Goal: Task Accomplishment & Management: Complete application form

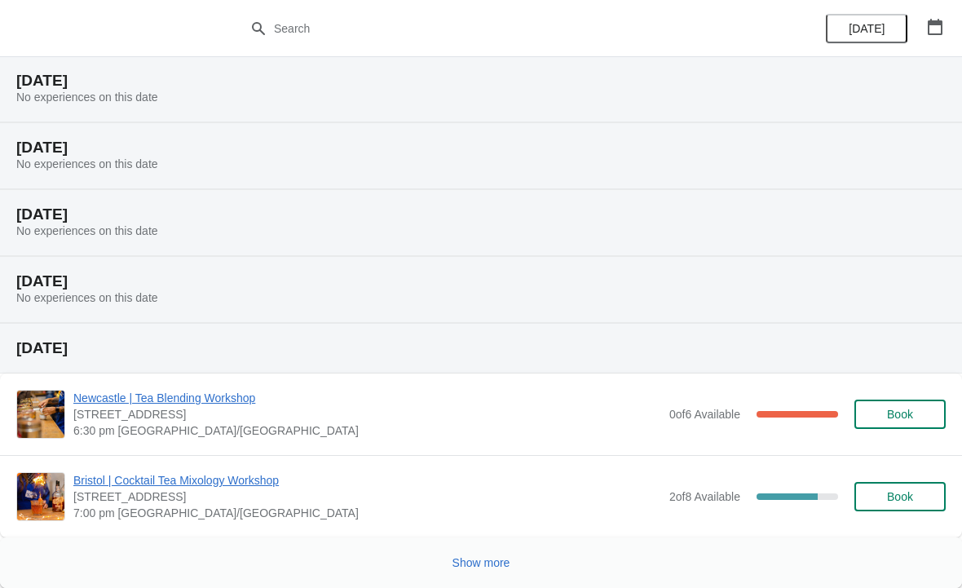
scroll to position [1594, 0]
click at [486, 566] on span "Show more" at bounding box center [482, 562] width 58 height 13
click at [939, 26] on icon "button" at bounding box center [935, 27] width 16 height 16
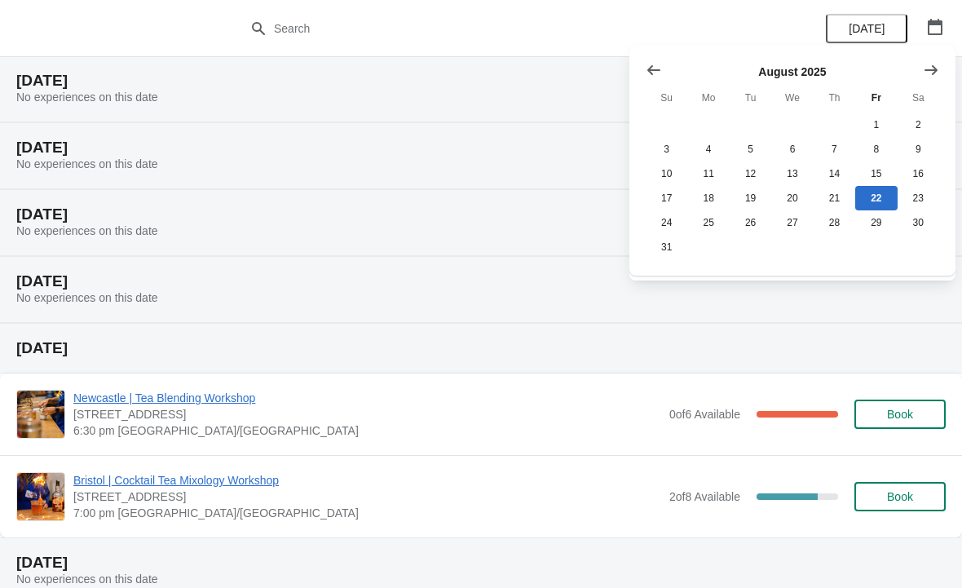
click at [930, 70] on icon "Show next month, September 2025" at bounding box center [931, 69] width 13 height 10
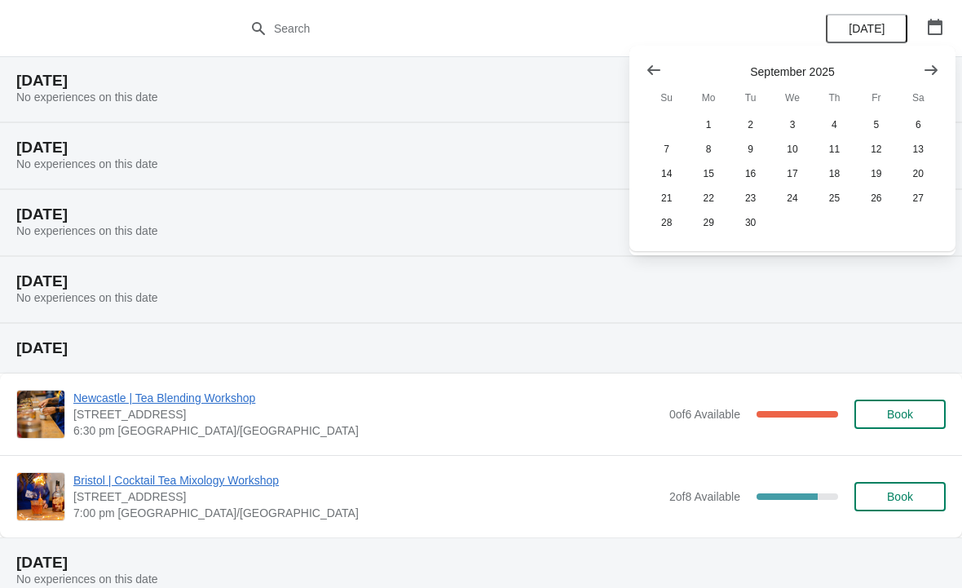
click at [927, 62] on icon "Show next month, October 2025" at bounding box center [931, 70] width 16 height 16
click at [837, 225] on button "30" at bounding box center [835, 222] width 42 height 24
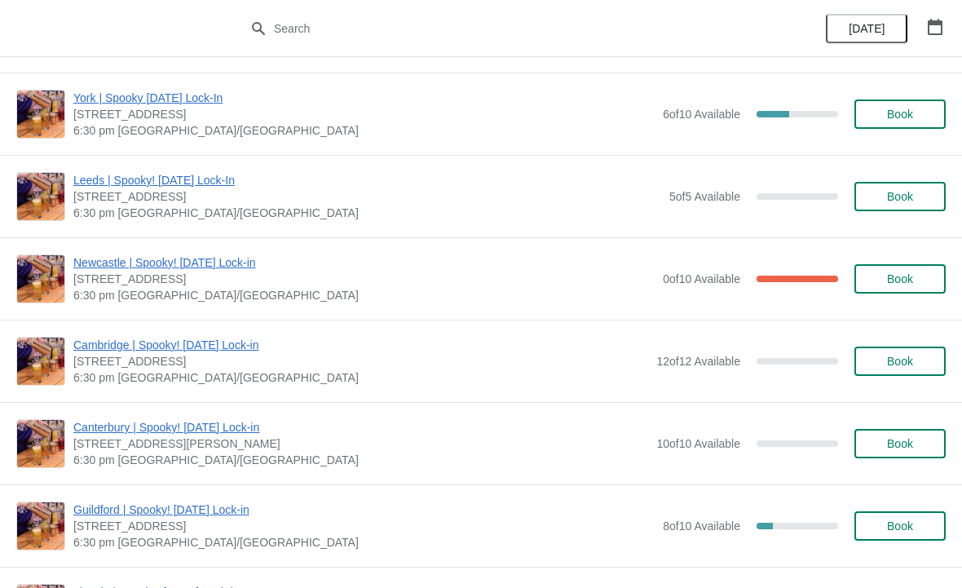
scroll to position [1234, 0]
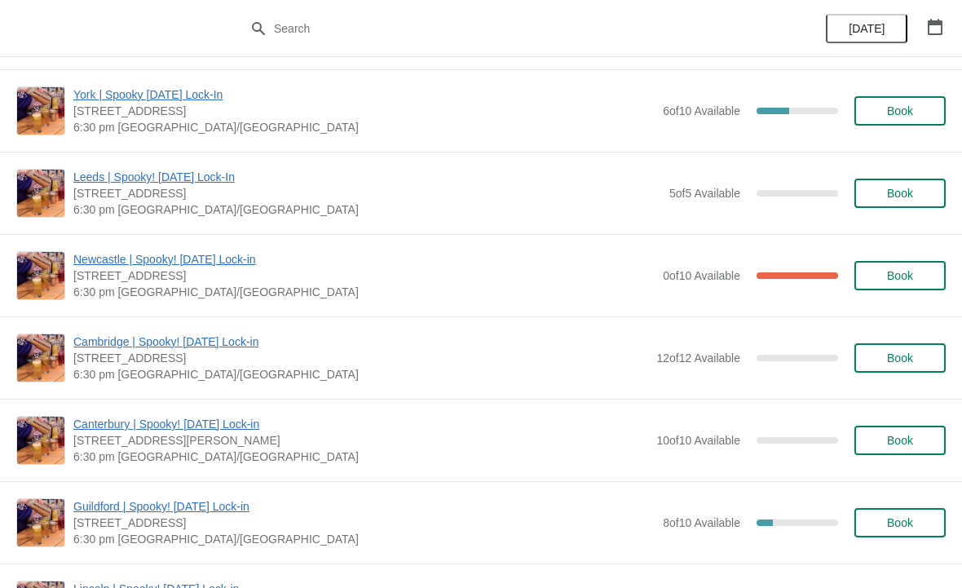
click at [900, 360] on span "Book" at bounding box center [900, 357] width 26 height 13
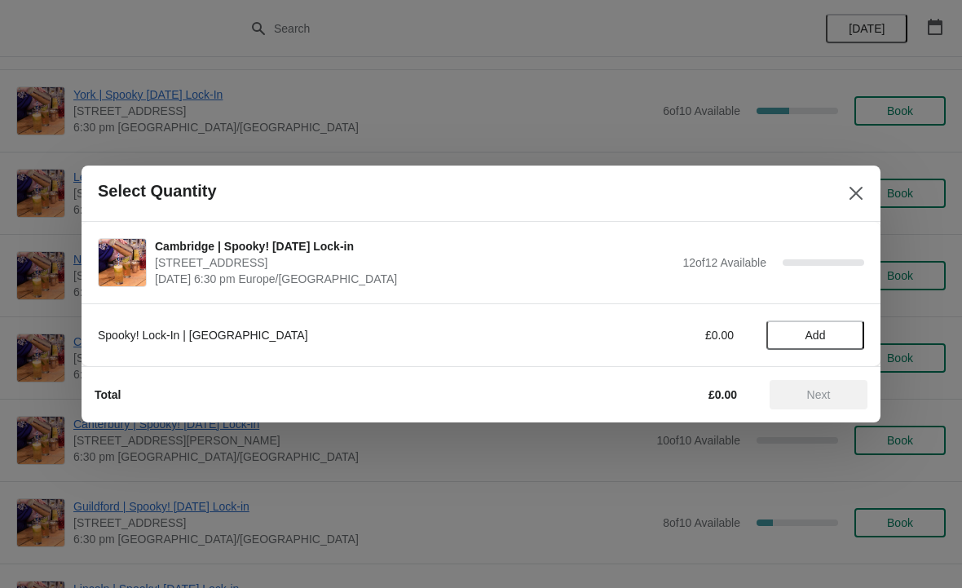
click at [829, 338] on span "Add" at bounding box center [815, 335] width 69 height 13
click at [833, 396] on span "Next" at bounding box center [819, 394] width 72 height 13
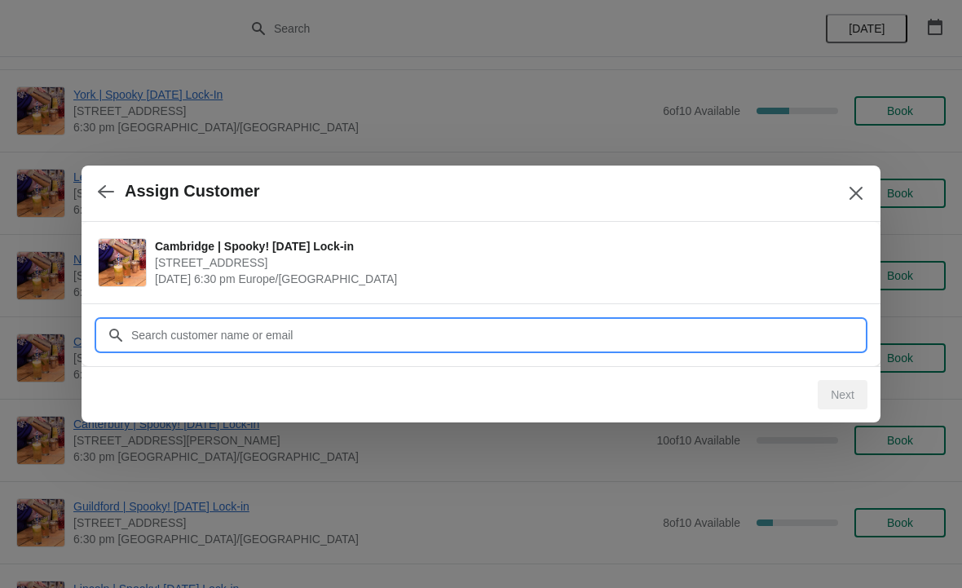
click at [466, 334] on input "Customer" at bounding box center [497, 334] width 734 height 29
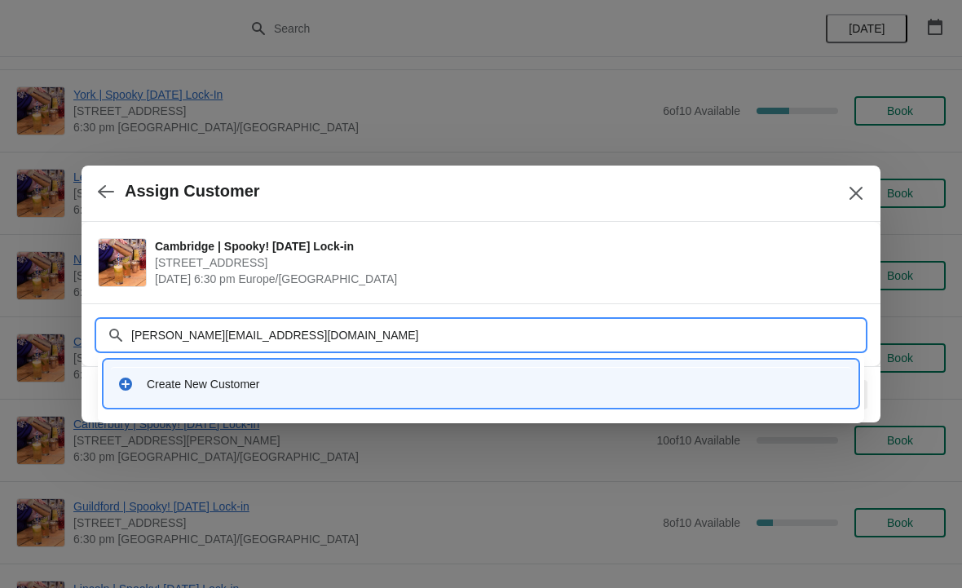
type input "[PERSON_NAME][EMAIL_ADDRESS][DOMAIN_NAME]"
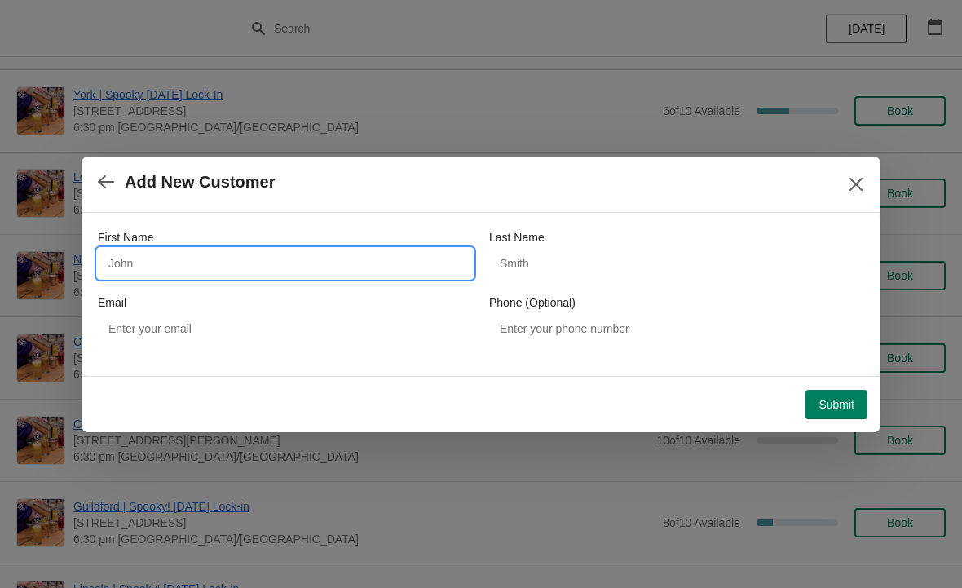
click at [401, 260] on input "First Name" at bounding box center [285, 263] width 375 height 29
type input "[PERSON_NAME]"
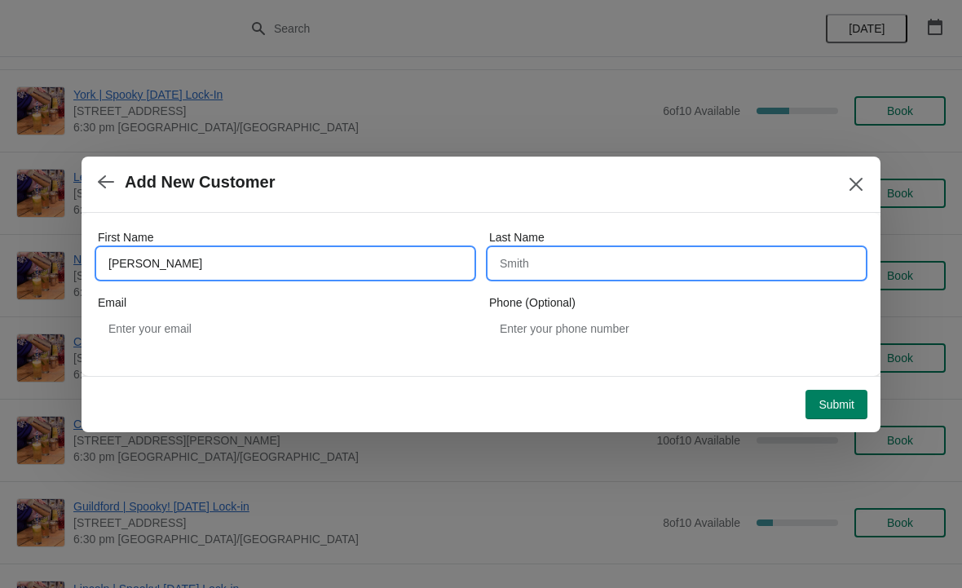
click at [592, 264] on input "Last Name" at bounding box center [676, 263] width 375 height 29
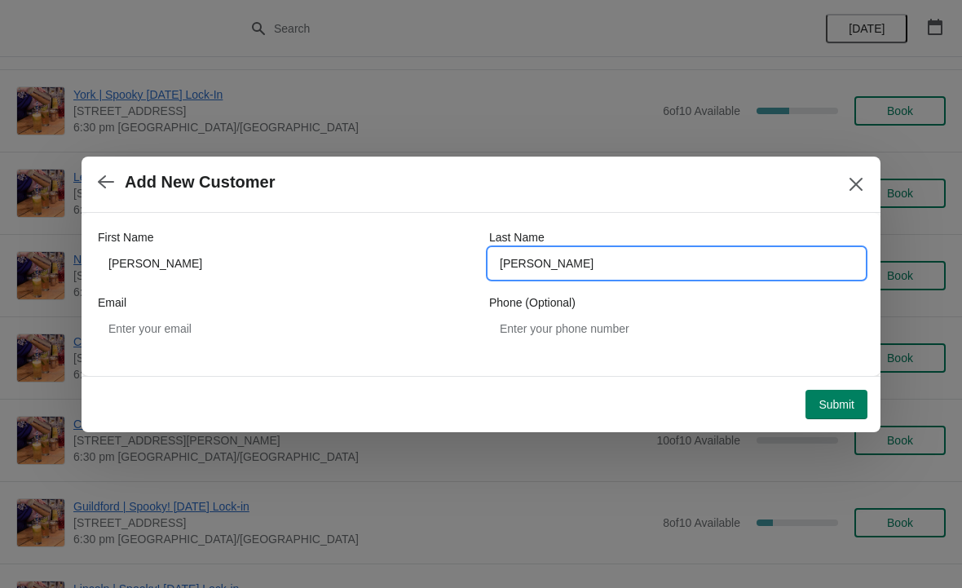
type input "[PERSON_NAME]"
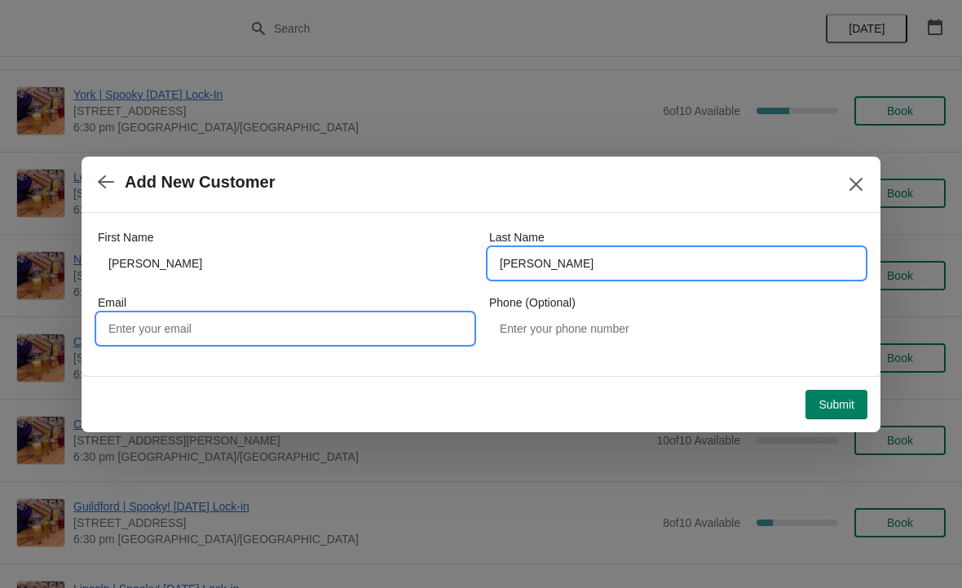
click at [363, 320] on input "Email" at bounding box center [285, 328] width 375 height 29
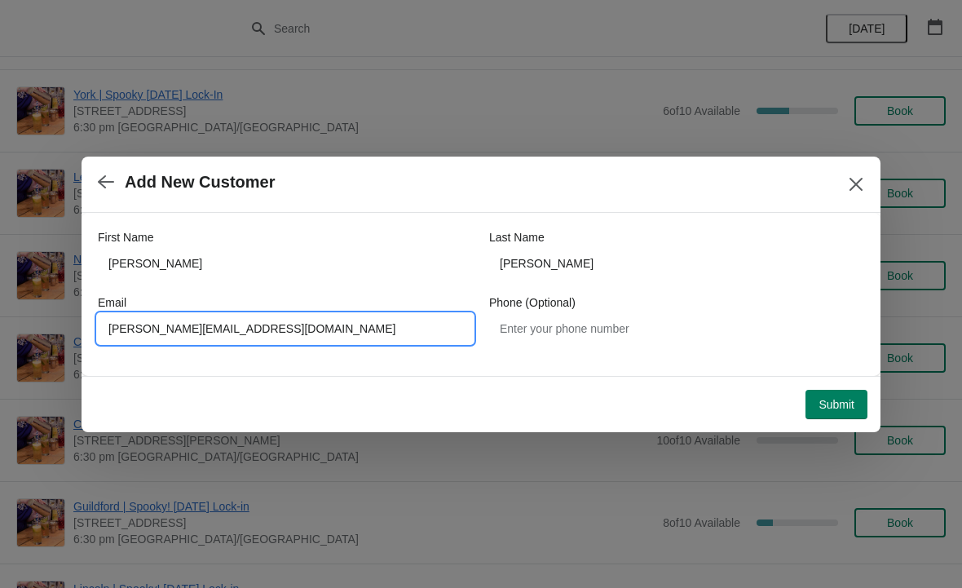
type input "[PERSON_NAME][EMAIL_ADDRESS][DOMAIN_NAME]"
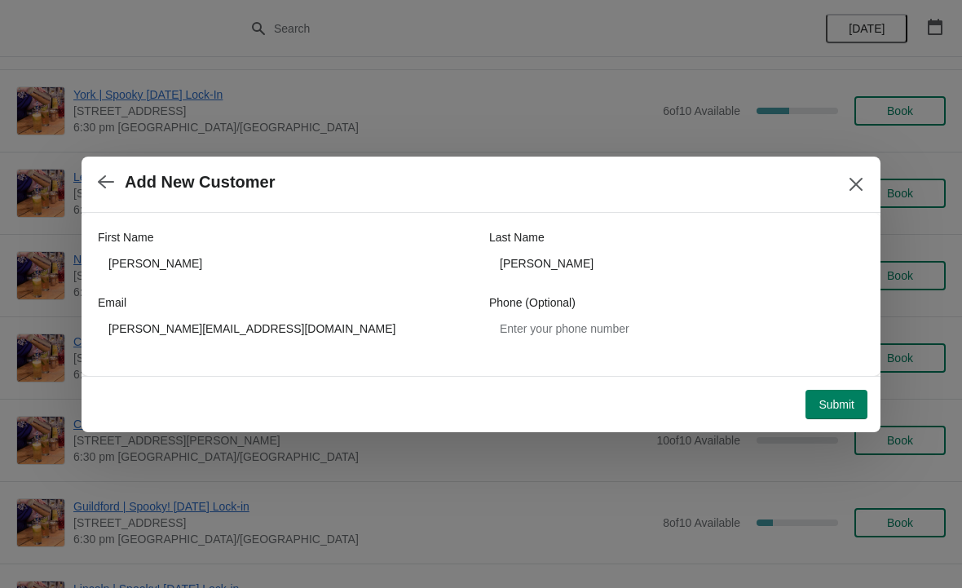
click at [833, 404] on span "Submit" at bounding box center [837, 404] width 36 height 13
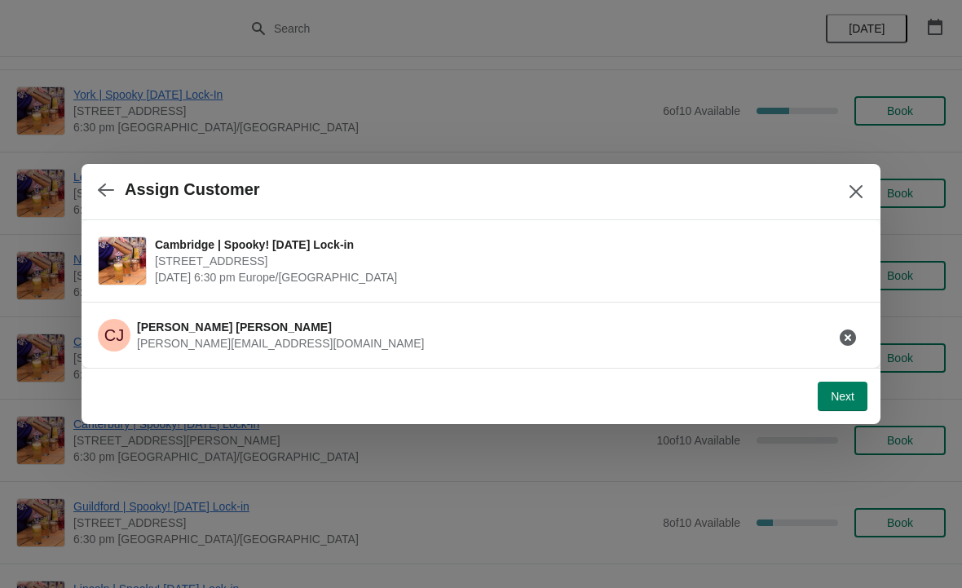
click at [844, 394] on span "Next" at bounding box center [843, 396] width 24 height 13
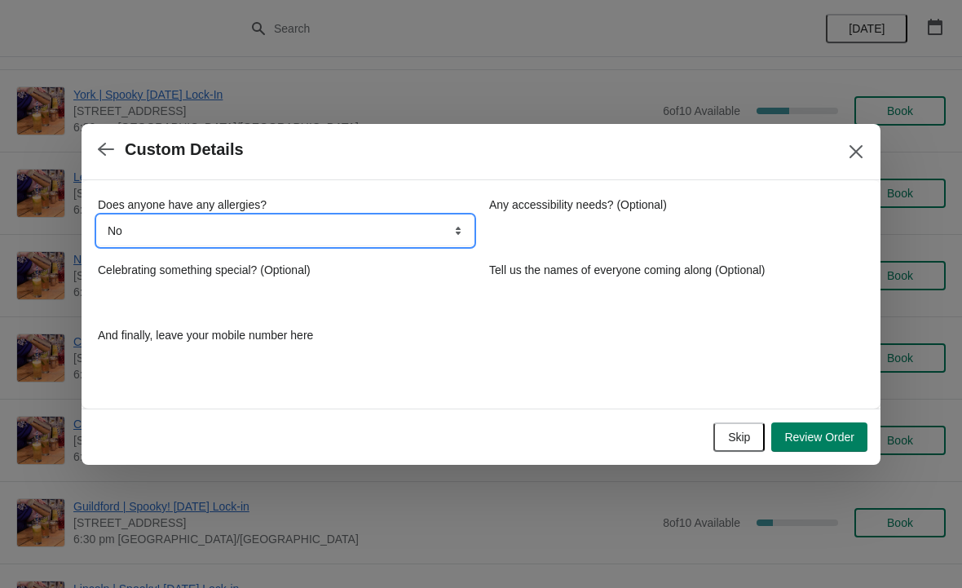
click at [453, 228] on select "No Yes, nuts Yes, wheat Yes, other" at bounding box center [285, 230] width 375 height 29
select select "Yes, other"
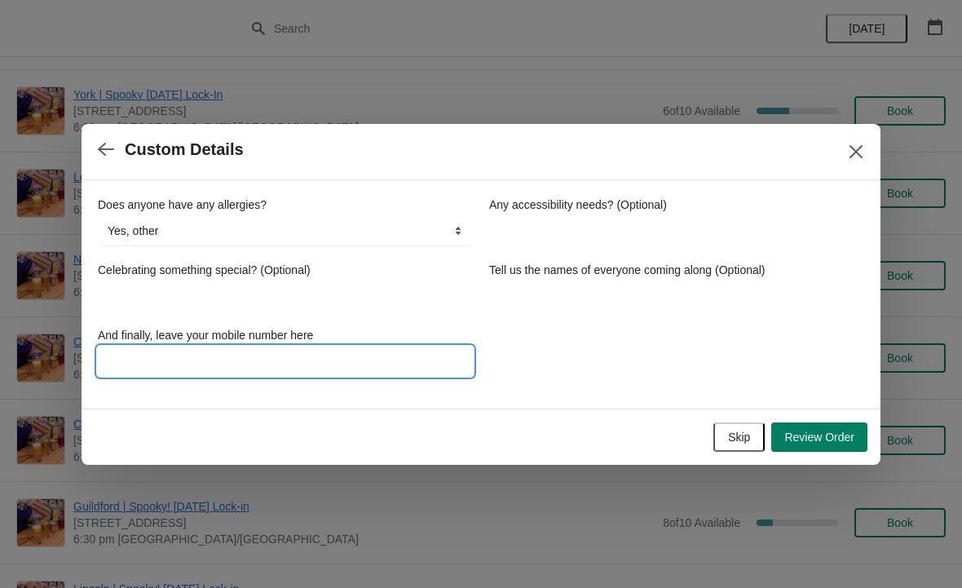
click at [384, 351] on input "And finally, leave your mobile number here" at bounding box center [285, 361] width 375 height 29
type input "07595218732"
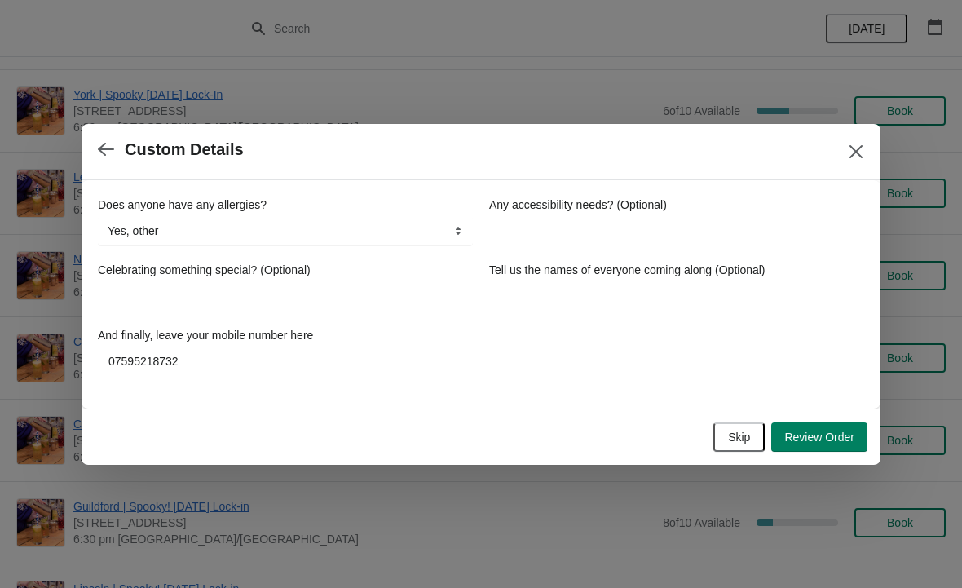
click at [820, 444] on span "Review Order" at bounding box center [820, 437] width 70 height 13
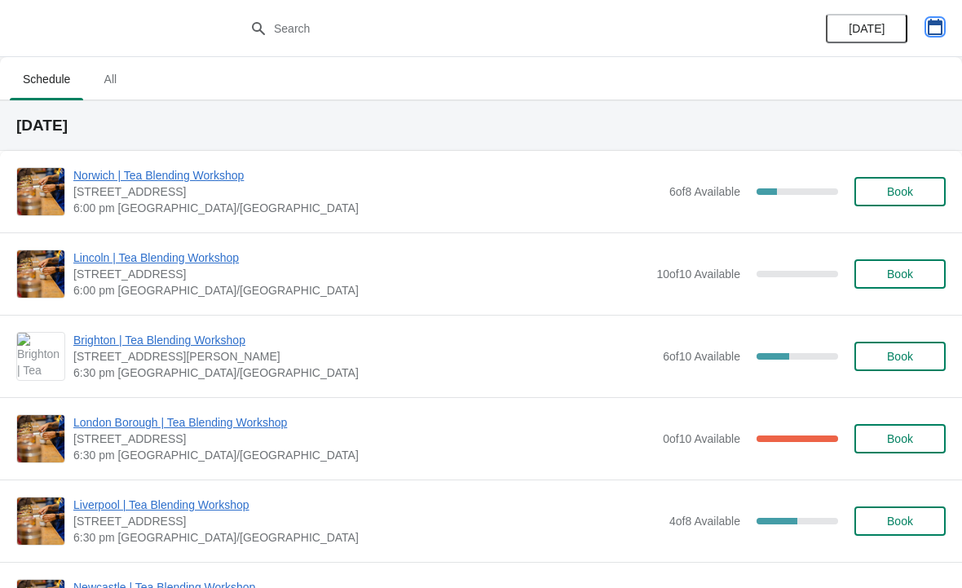
click at [935, 35] on button "button" at bounding box center [935, 26] width 29 height 29
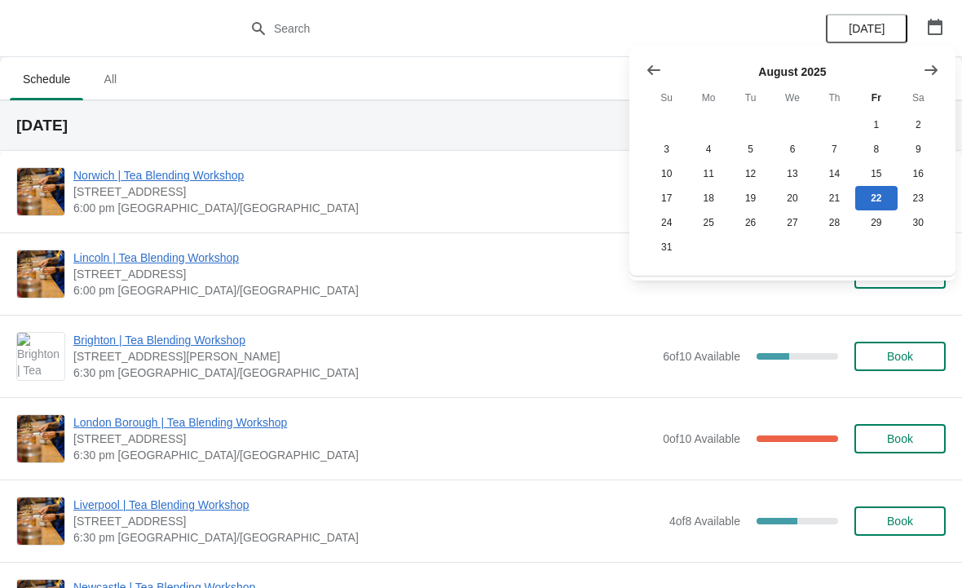
click at [930, 72] on icon "Show next month, September 2025" at bounding box center [931, 70] width 16 height 16
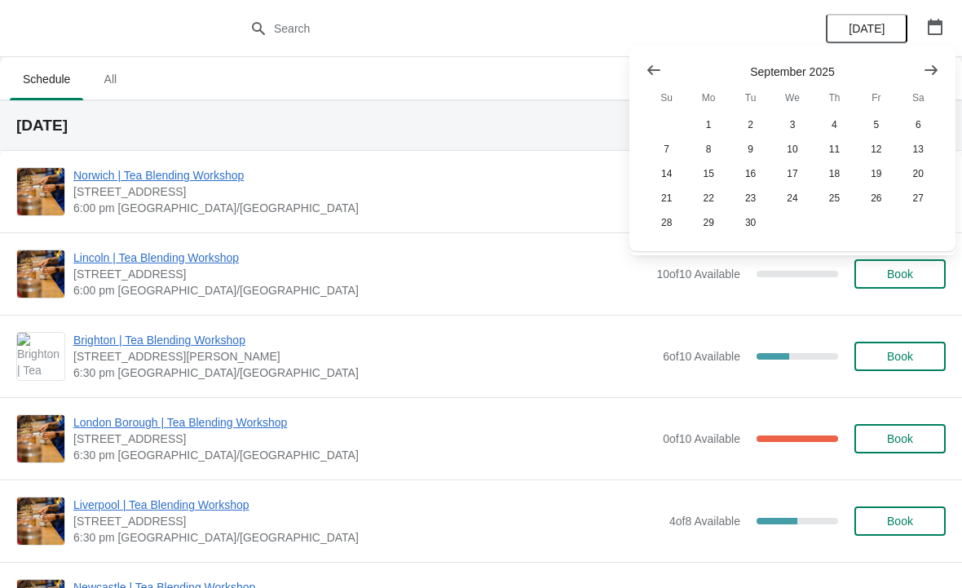
click at [930, 69] on icon "Show next month, October 2025" at bounding box center [931, 69] width 13 height 10
click at [834, 228] on button "30" at bounding box center [835, 222] width 42 height 24
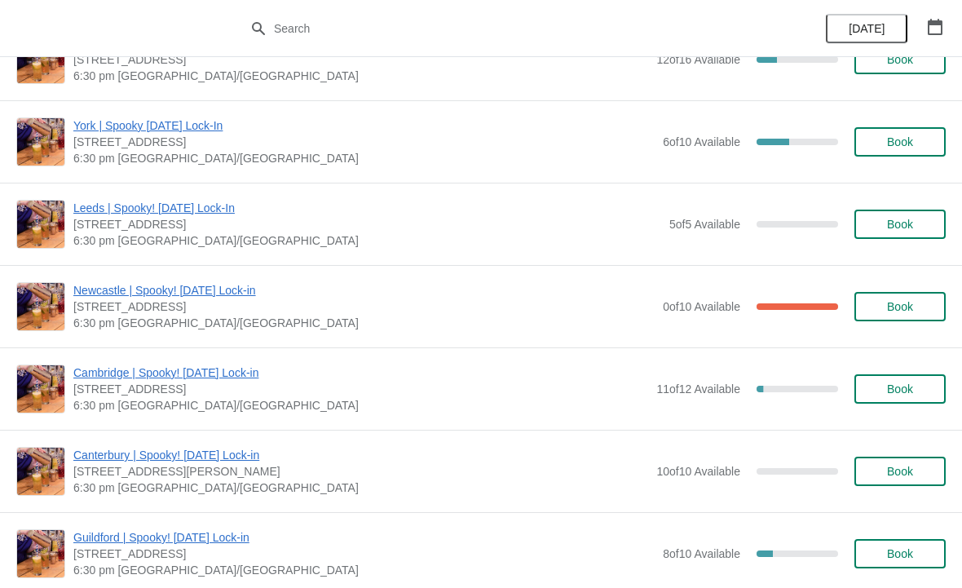
scroll to position [1204, 0]
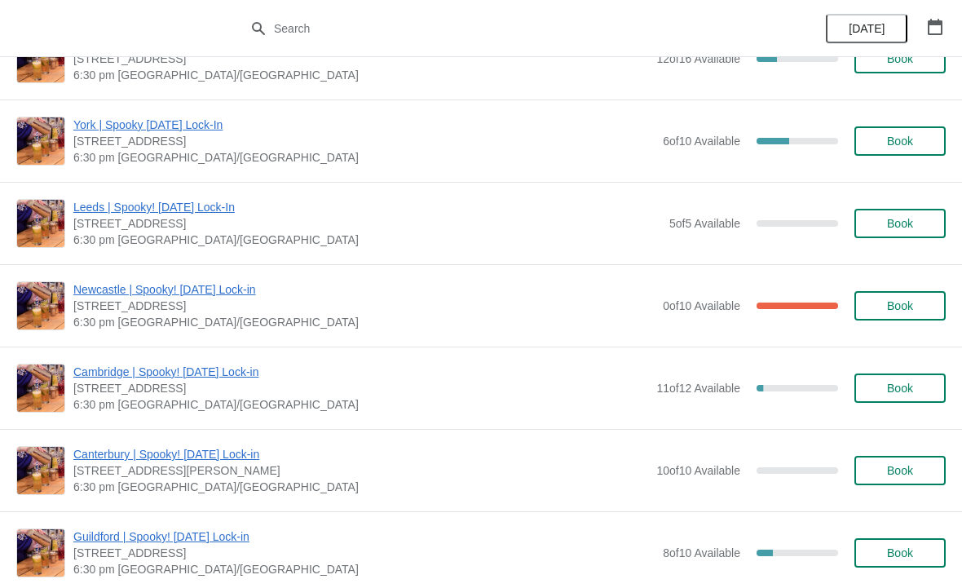
click at [899, 378] on button "Book" at bounding box center [900, 388] width 91 height 29
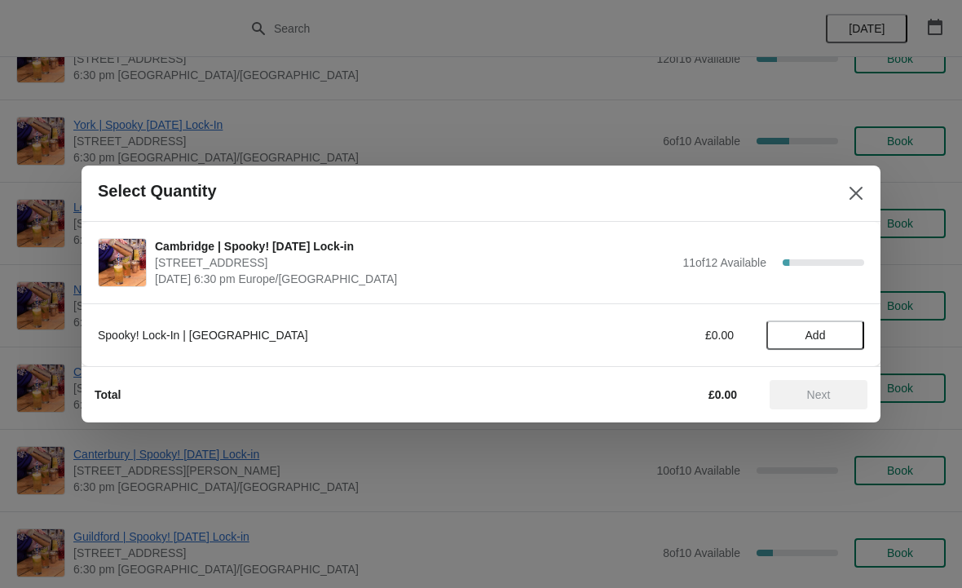
click at [829, 337] on span "Add" at bounding box center [815, 335] width 69 height 13
click at [827, 389] on span "Next" at bounding box center [819, 394] width 24 height 13
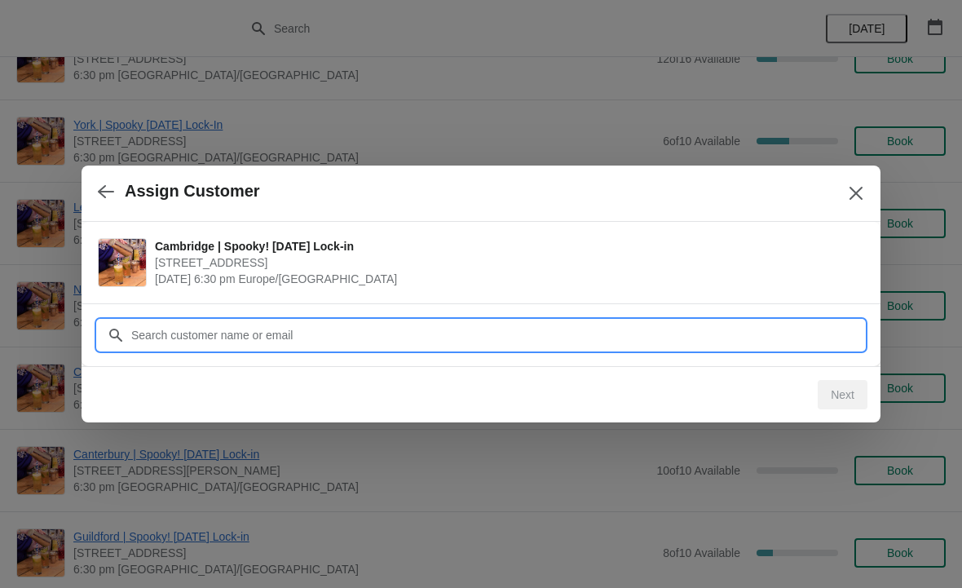
click at [342, 329] on input "Customer" at bounding box center [497, 334] width 734 height 29
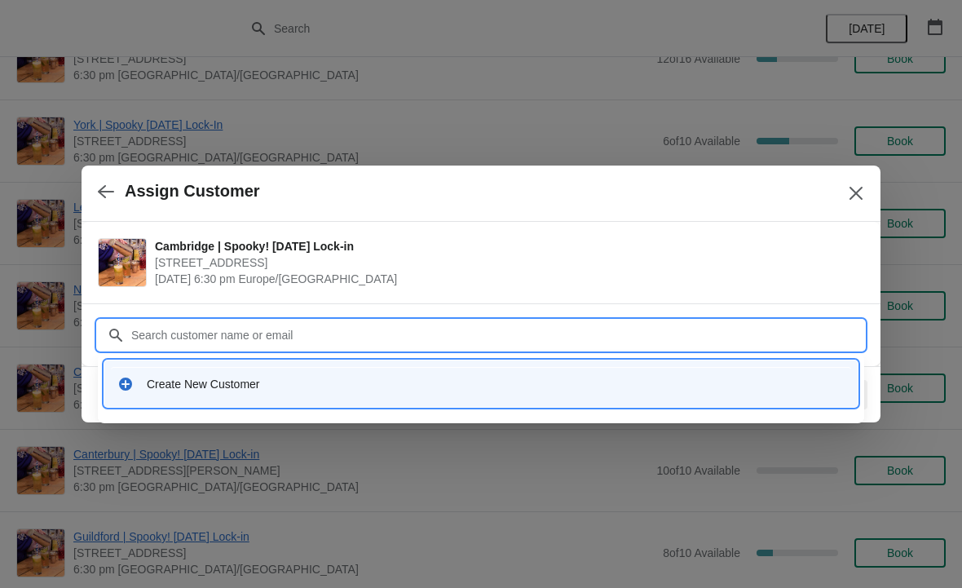
click at [295, 382] on div "Create New Customer" at bounding box center [496, 384] width 698 height 16
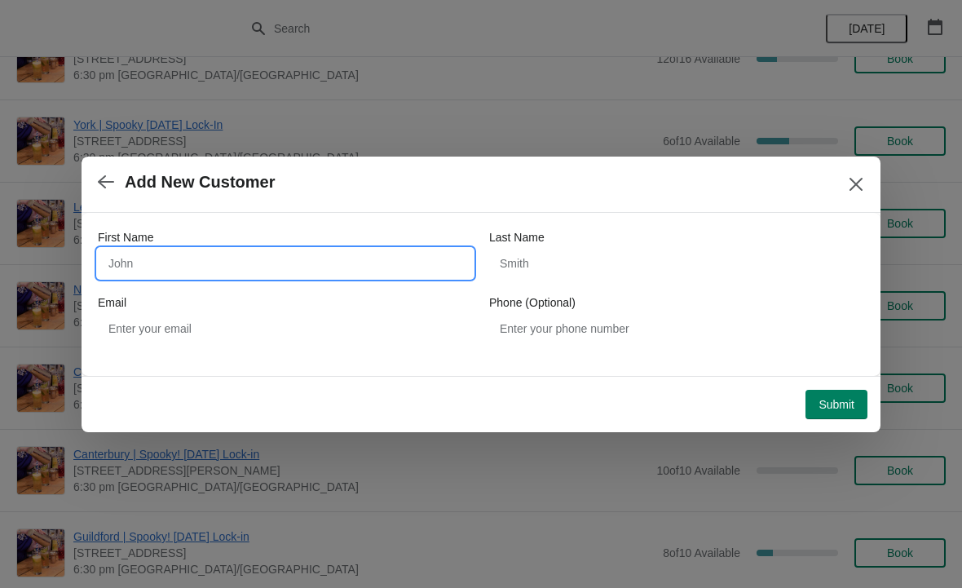
click at [324, 259] on input "First Name" at bounding box center [285, 263] width 375 height 29
type input "Abbe"
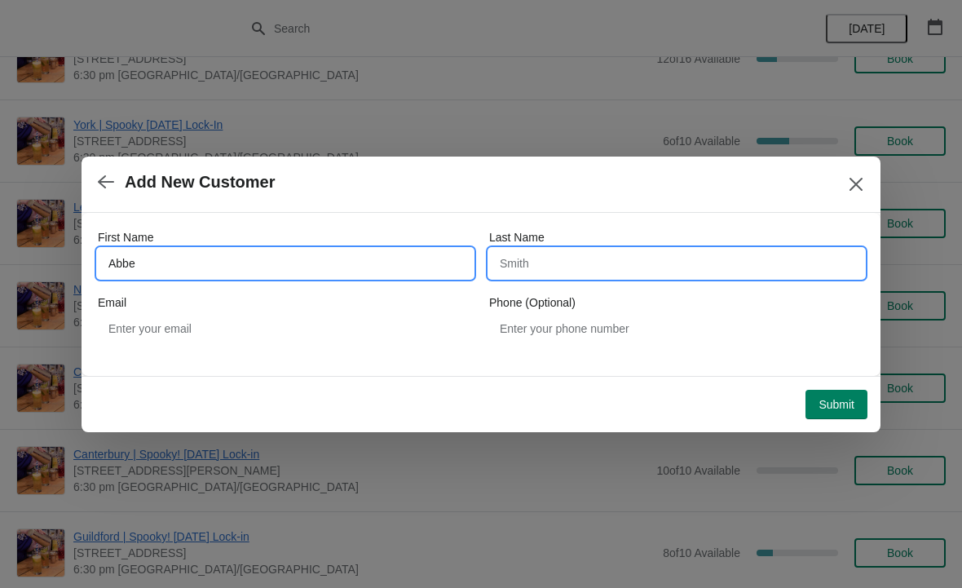
click at [580, 254] on input "Last Name" at bounding box center [676, 263] width 375 height 29
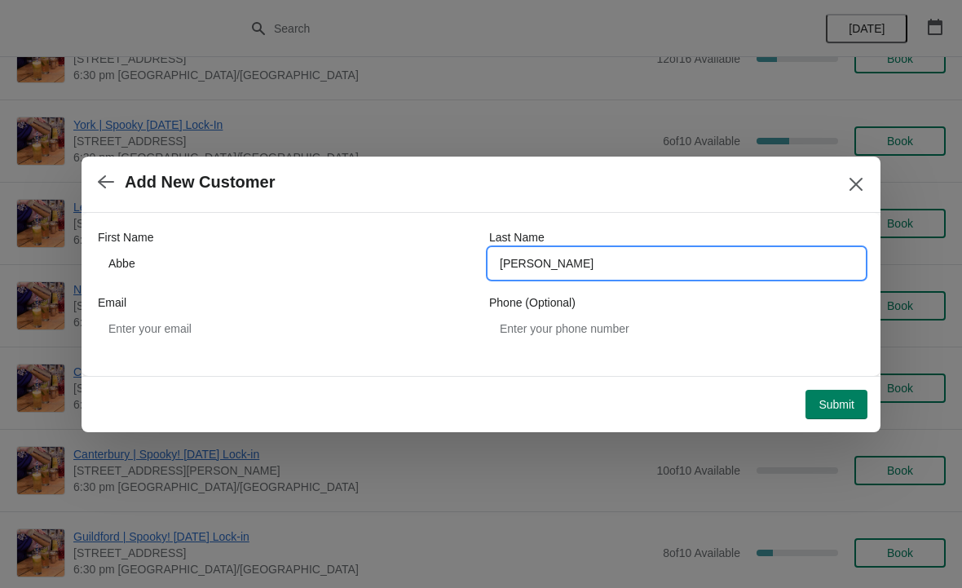
type input "Edwards"
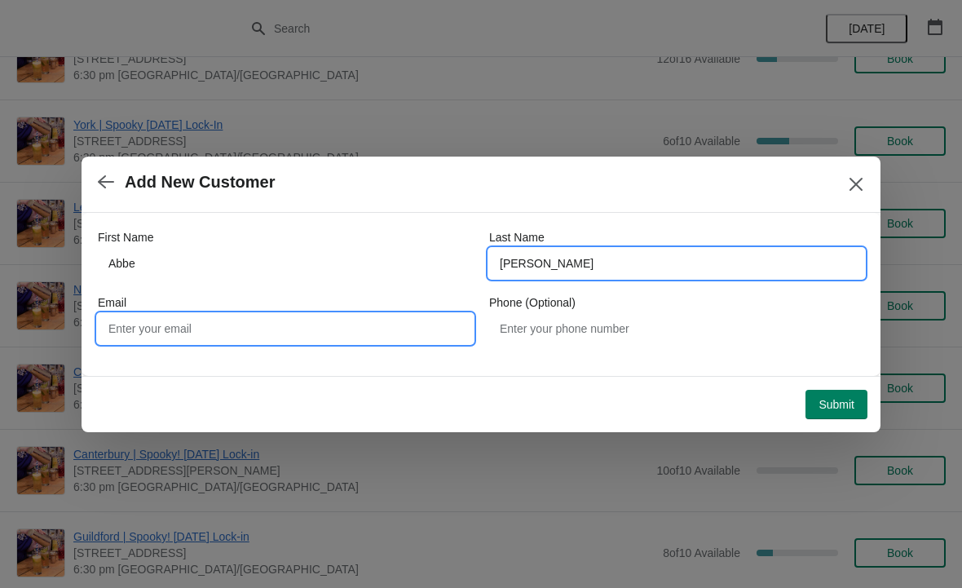
click at [338, 327] on input "Email" at bounding box center [285, 328] width 375 height 29
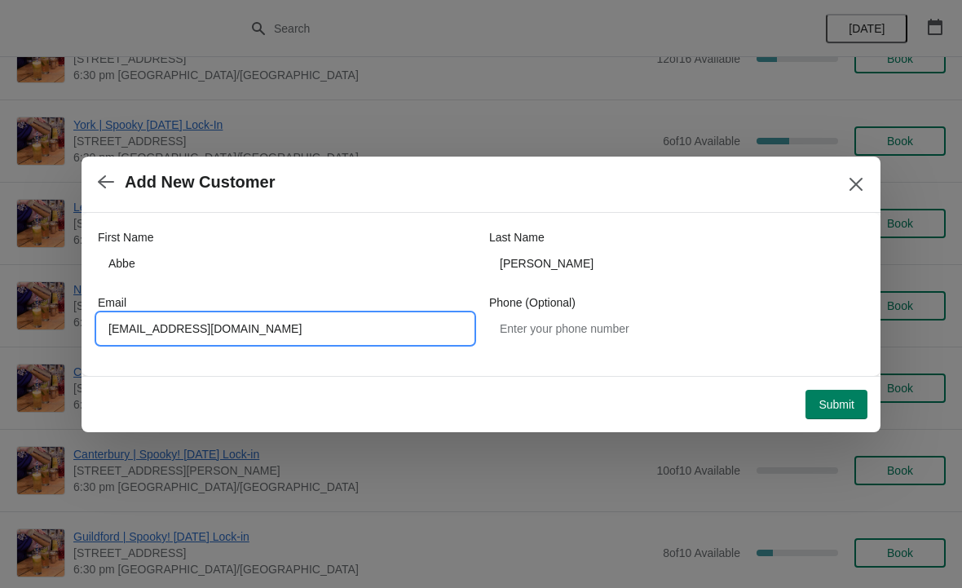
type input "Abbeedwards@aol.com"
click at [830, 394] on button "Submit" at bounding box center [837, 404] width 62 height 29
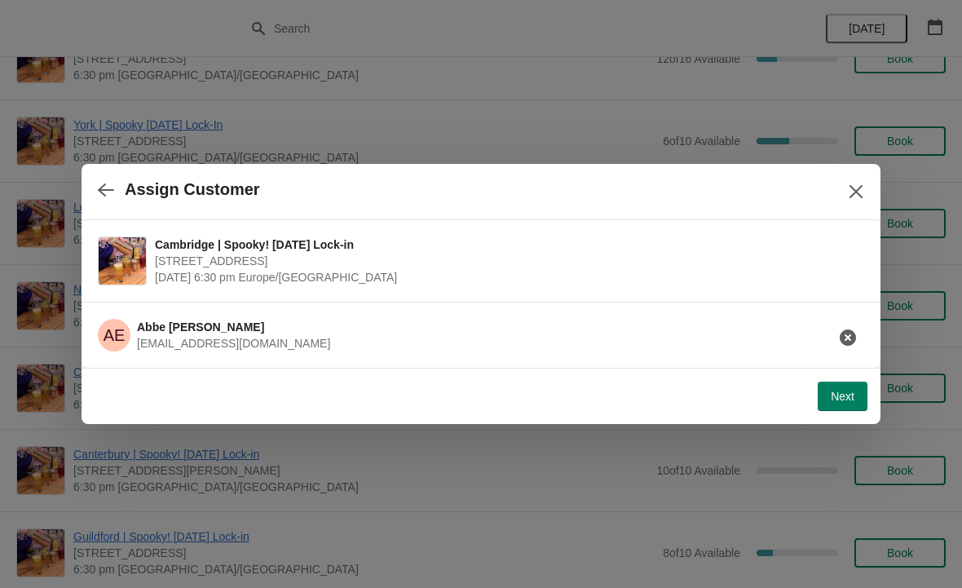
click at [843, 390] on span "Next" at bounding box center [843, 396] width 24 height 13
select select "No"
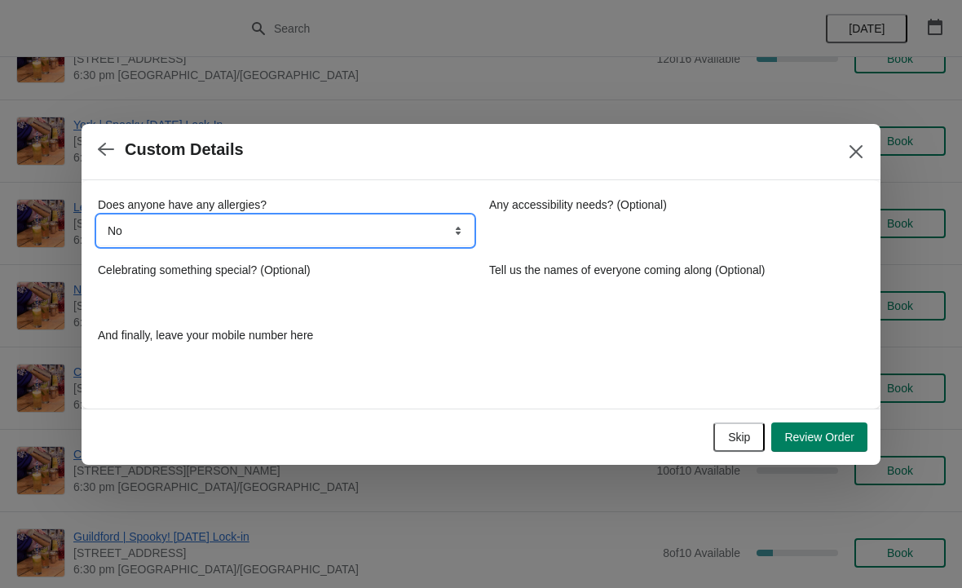
click at [434, 230] on select "No Yes, nuts Yes, wheat Yes, other" at bounding box center [285, 230] width 375 height 29
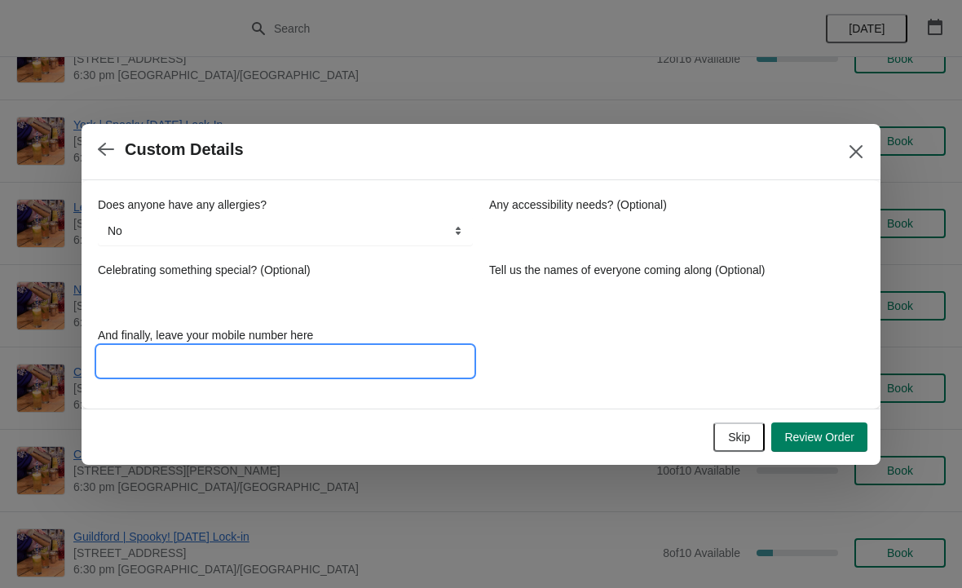
click at [220, 360] on input "And finally, leave your mobile number here" at bounding box center [285, 361] width 375 height 29
type input "07704478085"
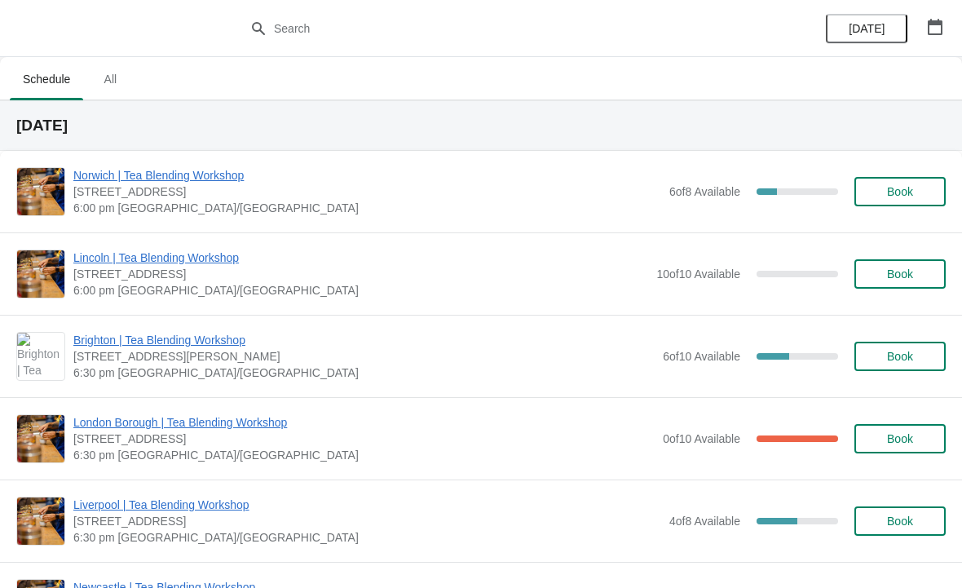
click at [922, 32] on button "button" at bounding box center [935, 26] width 29 height 29
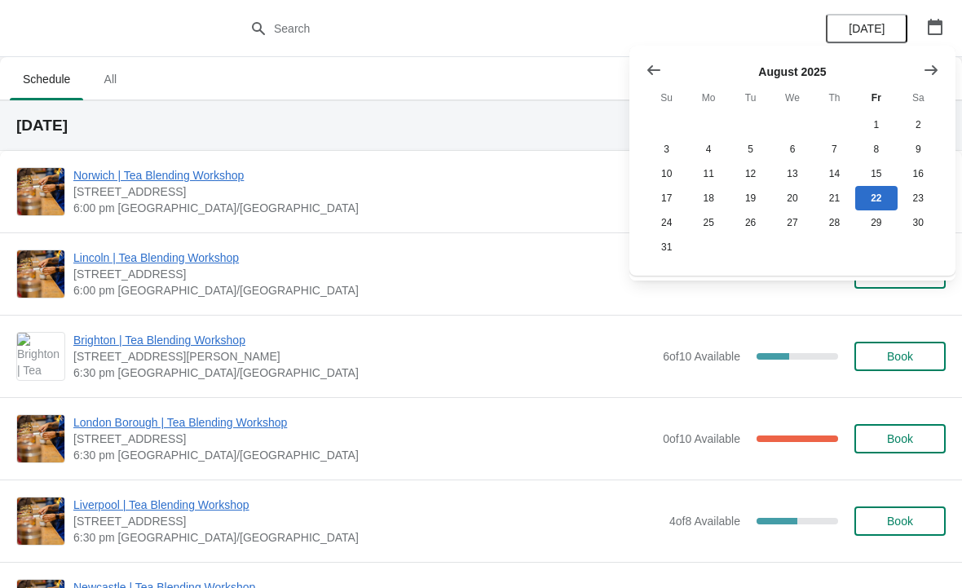
click at [941, 61] on button "Show next month, September 2025" at bounding box center [931, 69] width 29 height 29
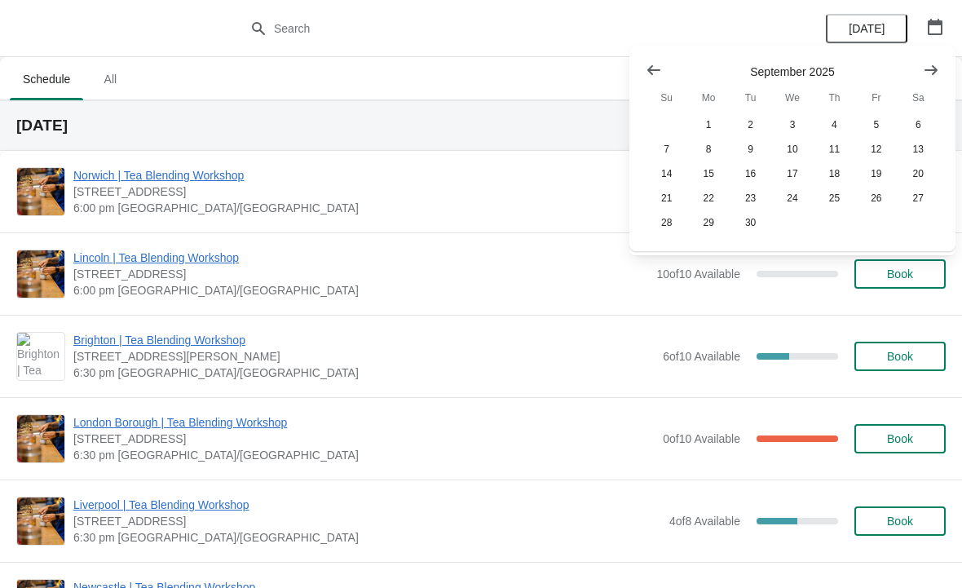
click at [922, 66] on button "Show next month, October 2025" at bounding box center [931, 69] width 29 height 29
click at [831, 223] on button "30" at bounding box center [835, 222] width 42 height 24
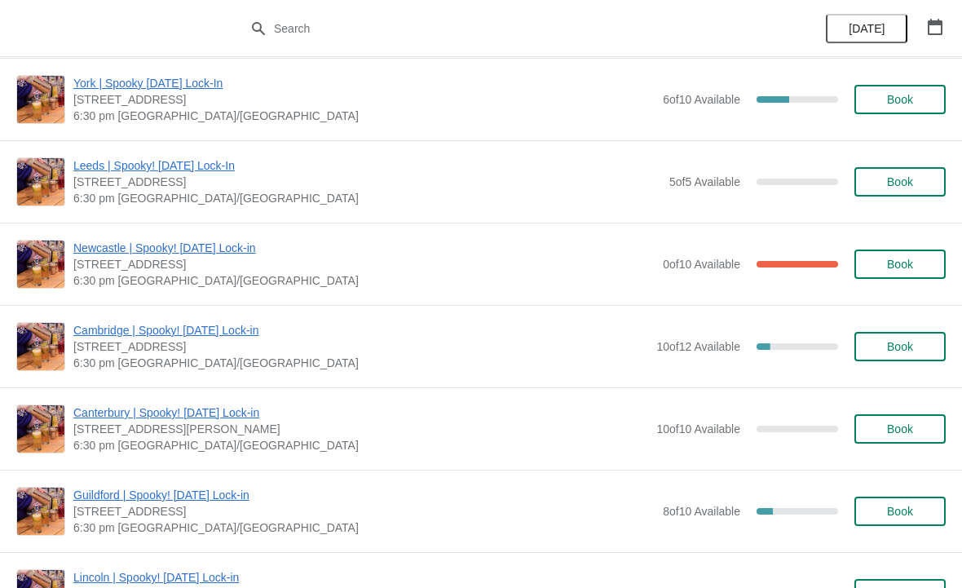
scroll to position [1248, 0]
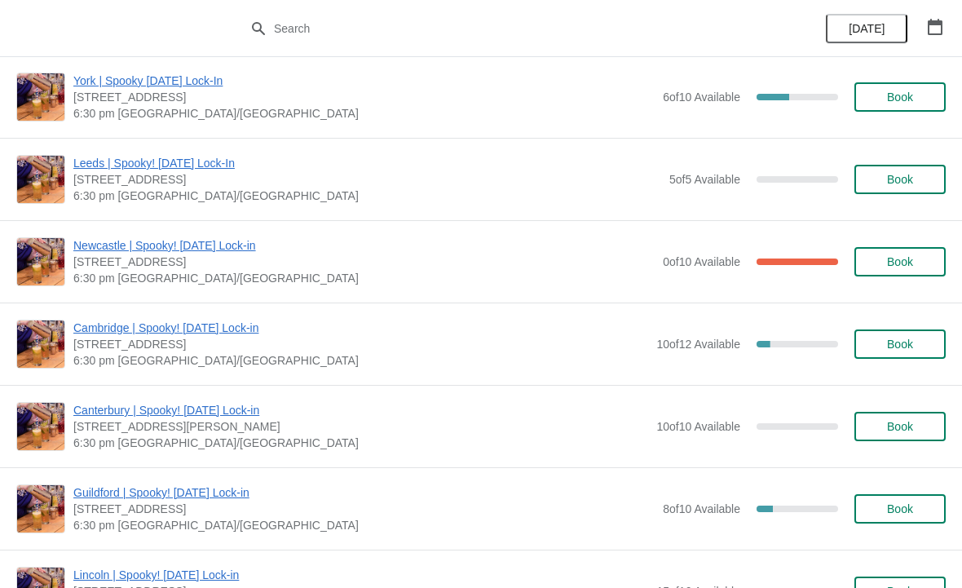
click at [909, 346] on span "Book" at bounding box center [900, 344] width 26 height 13
